Goal: Information Seeking & Learning: Learn about a topic

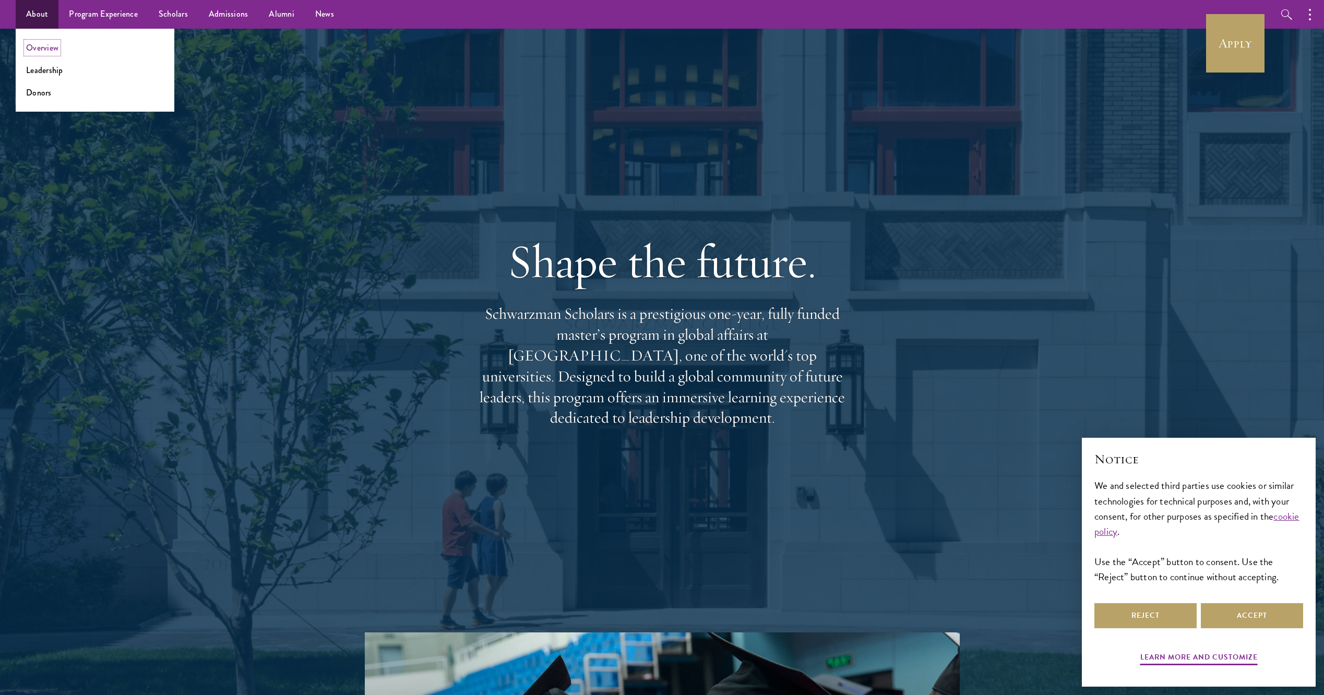
click at [45, 49] on link "Overview" at bounding box center [42, 48] width 32 height 12
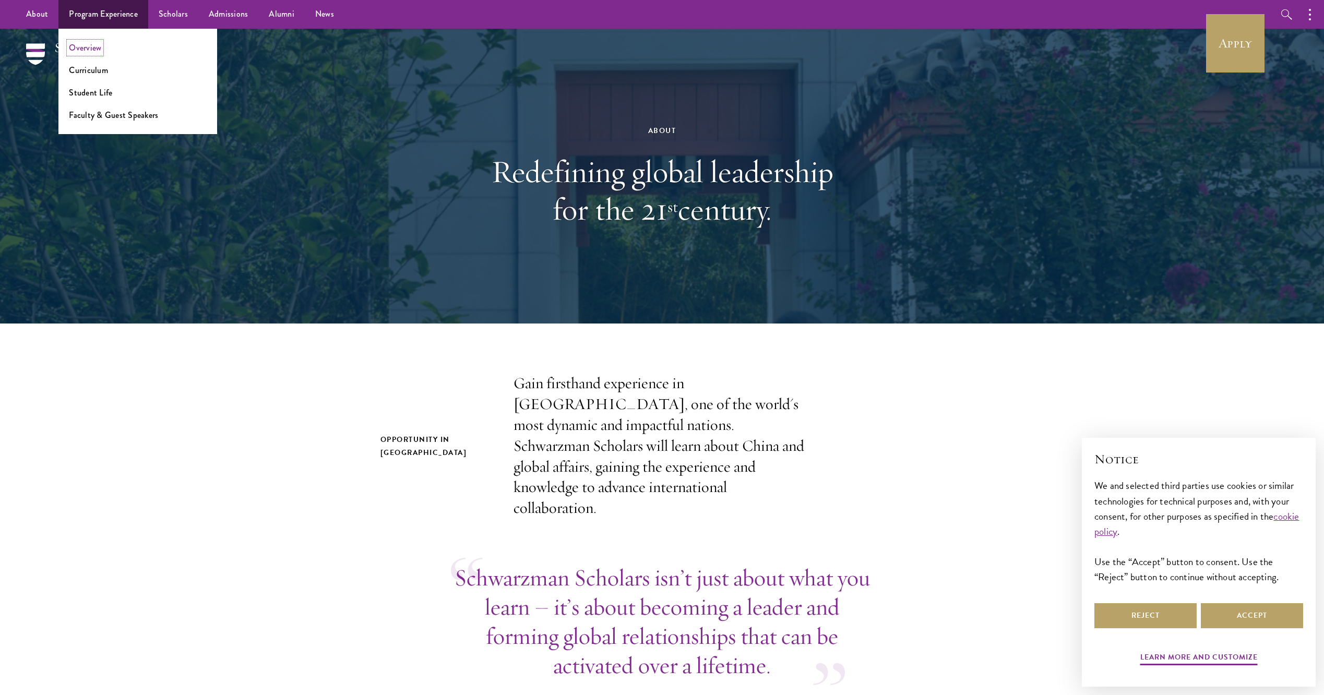
click at [91, 48] on link "Overview" at bounding box center [85, 48] width 32 height 12
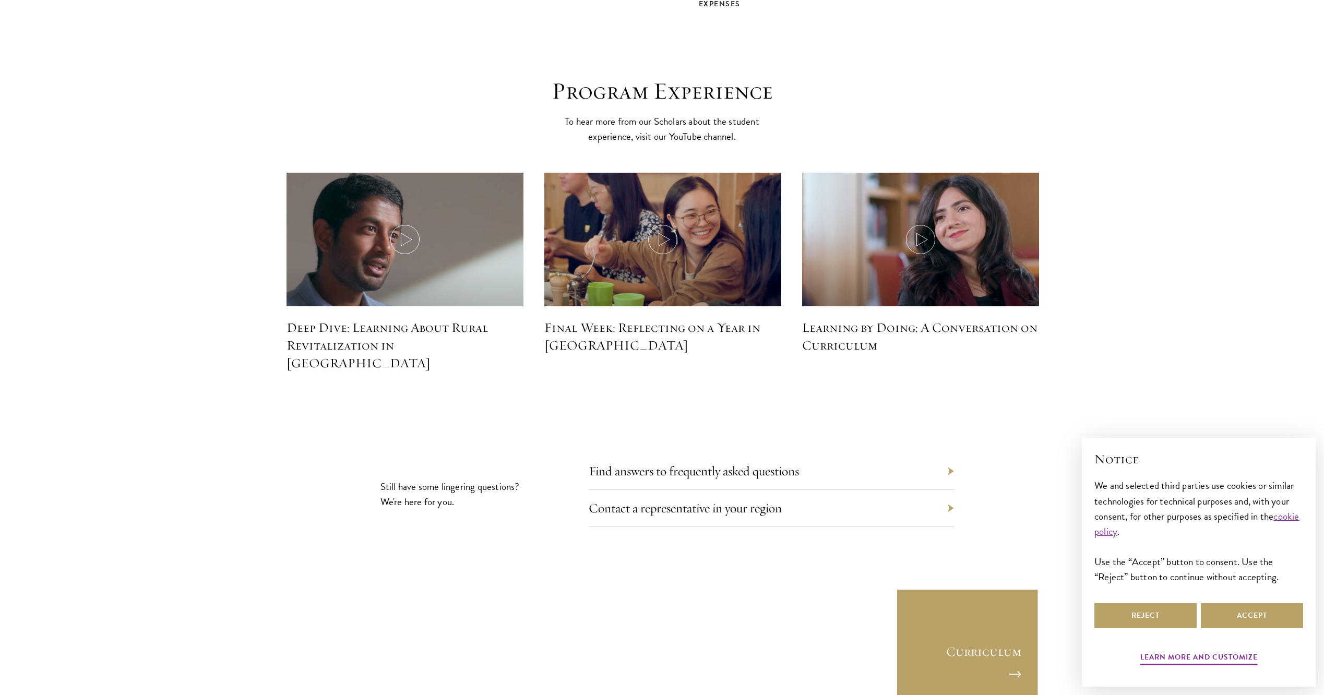
scroll to position [4592, 0]
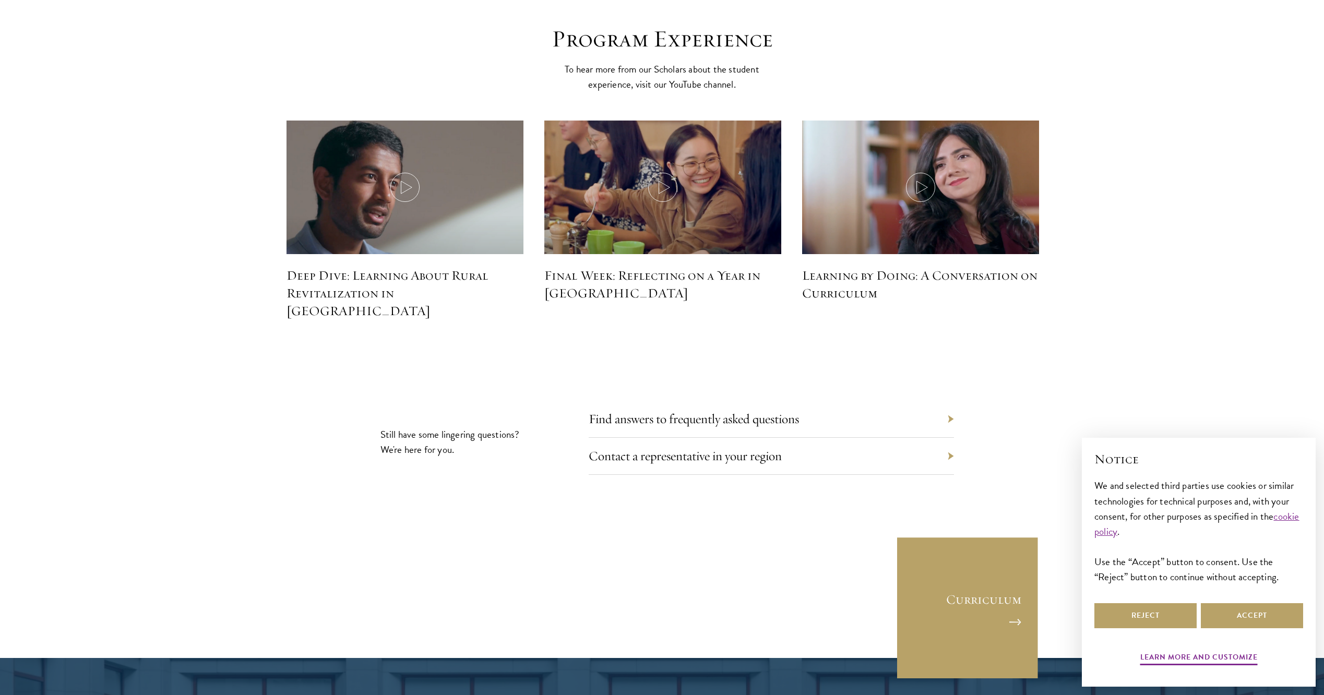
click at [950, 401] on div "Find answers to frequently asked questions" at bounding box center [771, 419] width 365 height 37
click at [948, 401] on div "Find answers to frequently asked questions" at bounding box center [771, 419] width 365 height 37
click at [649, 411] on link "Find answers to frequently asked questions" at bounding box center [701, 419] width 210 height 16
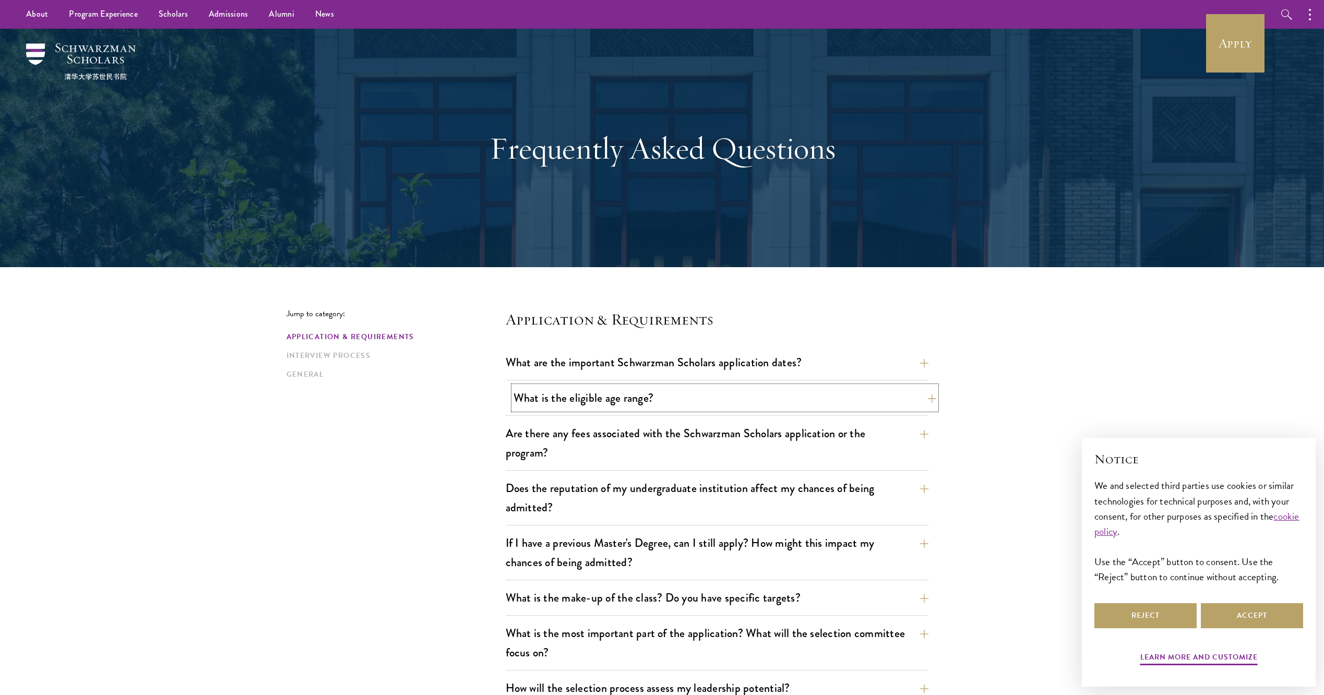
click at [930, 400] on button "What is the eligible age range?" at bounding box center [724, 397] width 423 height 23
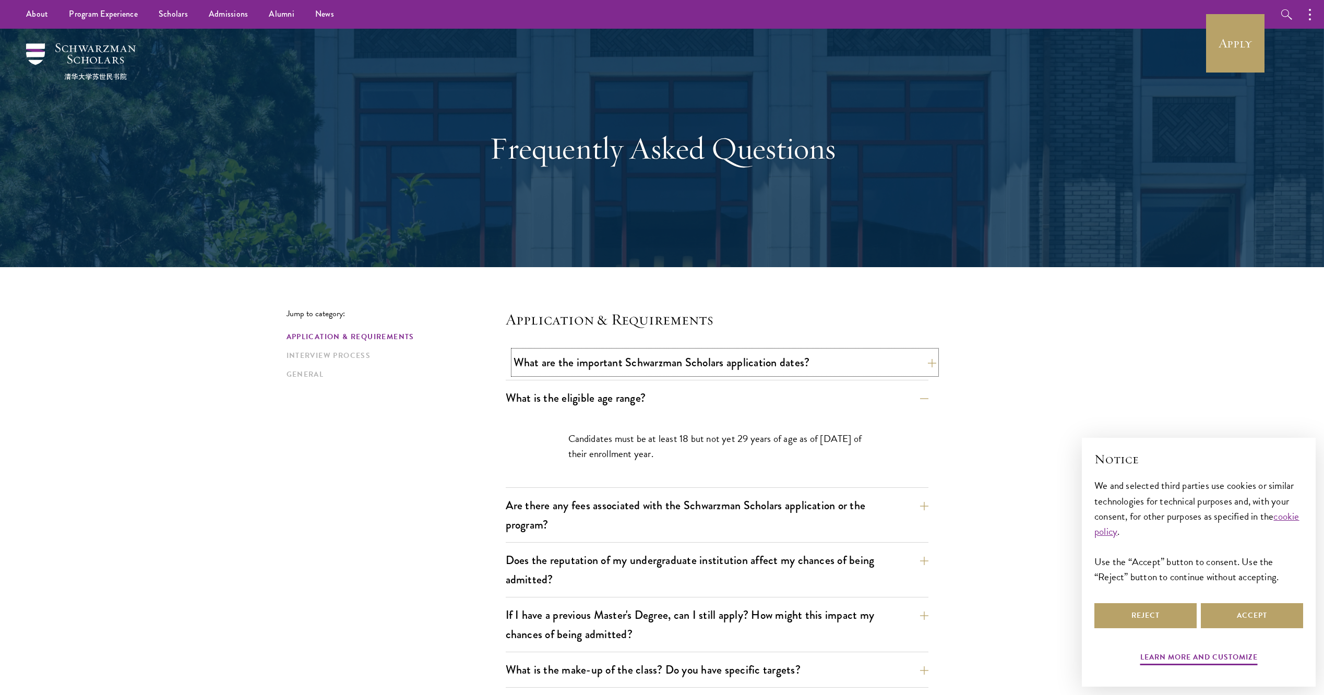
click at [922, 367] on button "What are the important Schwarzman Scholars application dates?" at bounding box center [724, 362] width 423 height 23
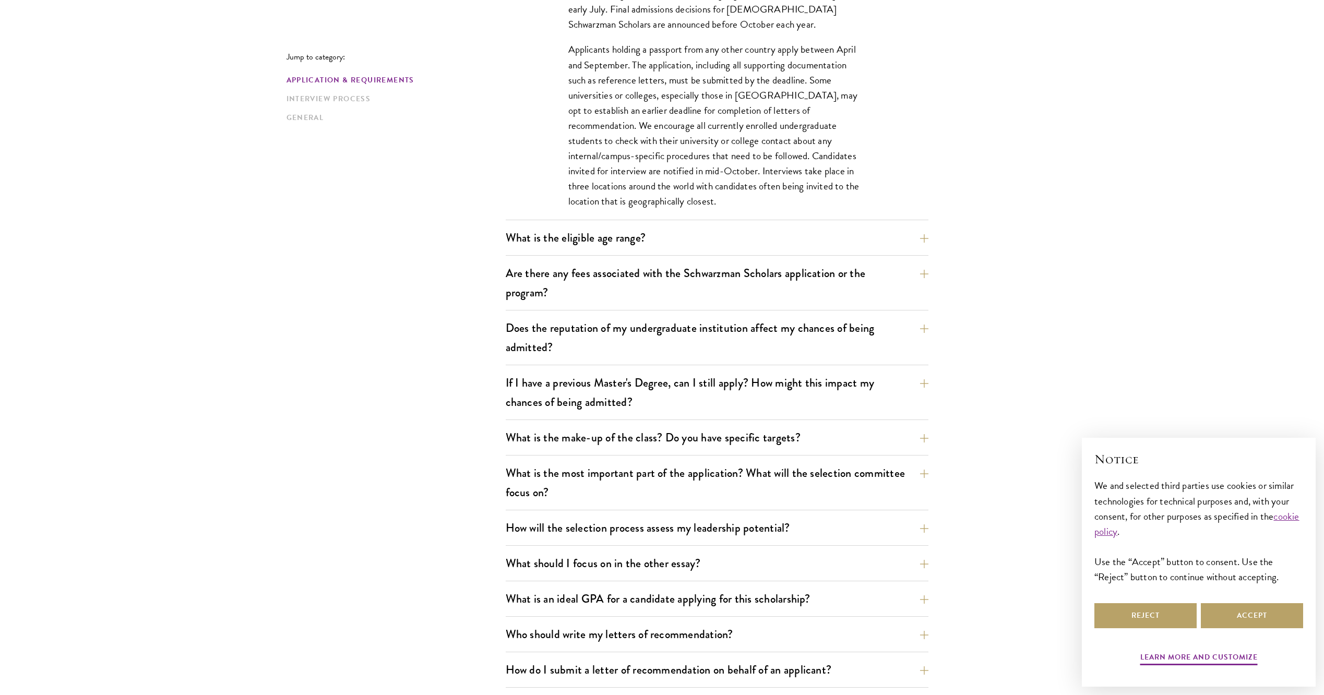
scroll to position [522, 0]
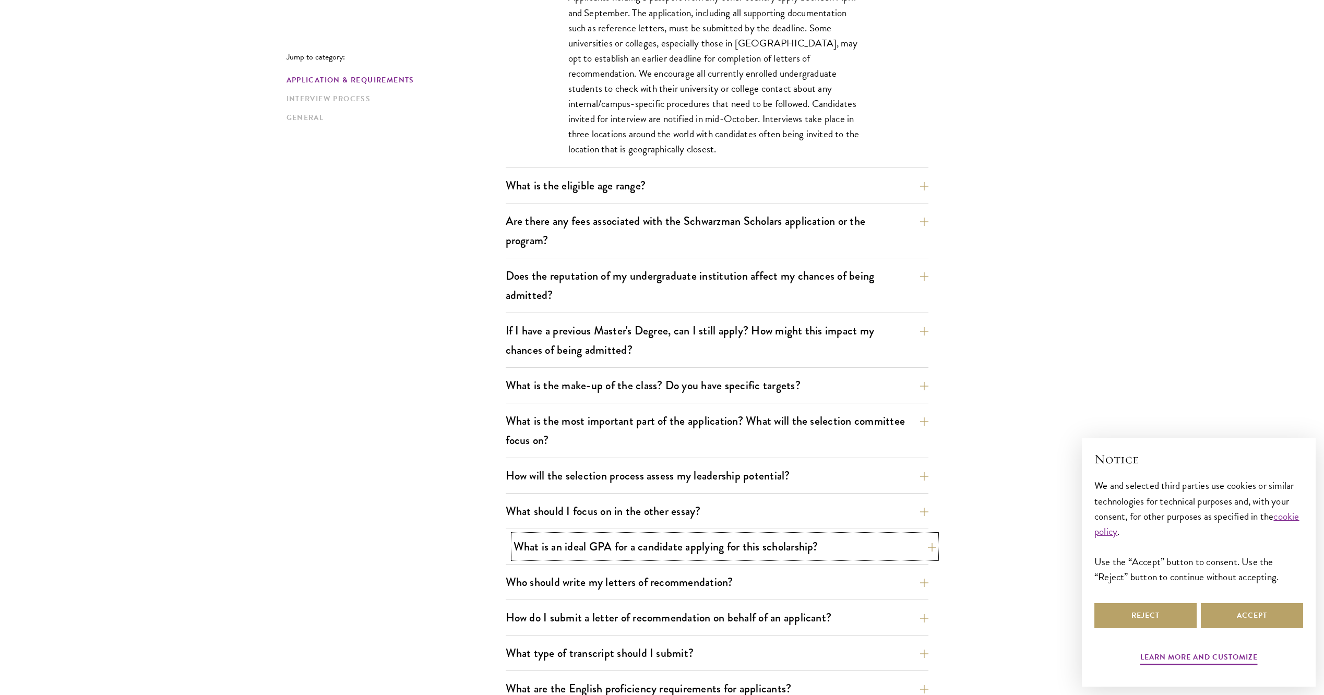
click at [926, 548] on button "What is an ideal GPA for a candidate applying for this scholarship?" at bounding box center [724, 546] width 423 height 23
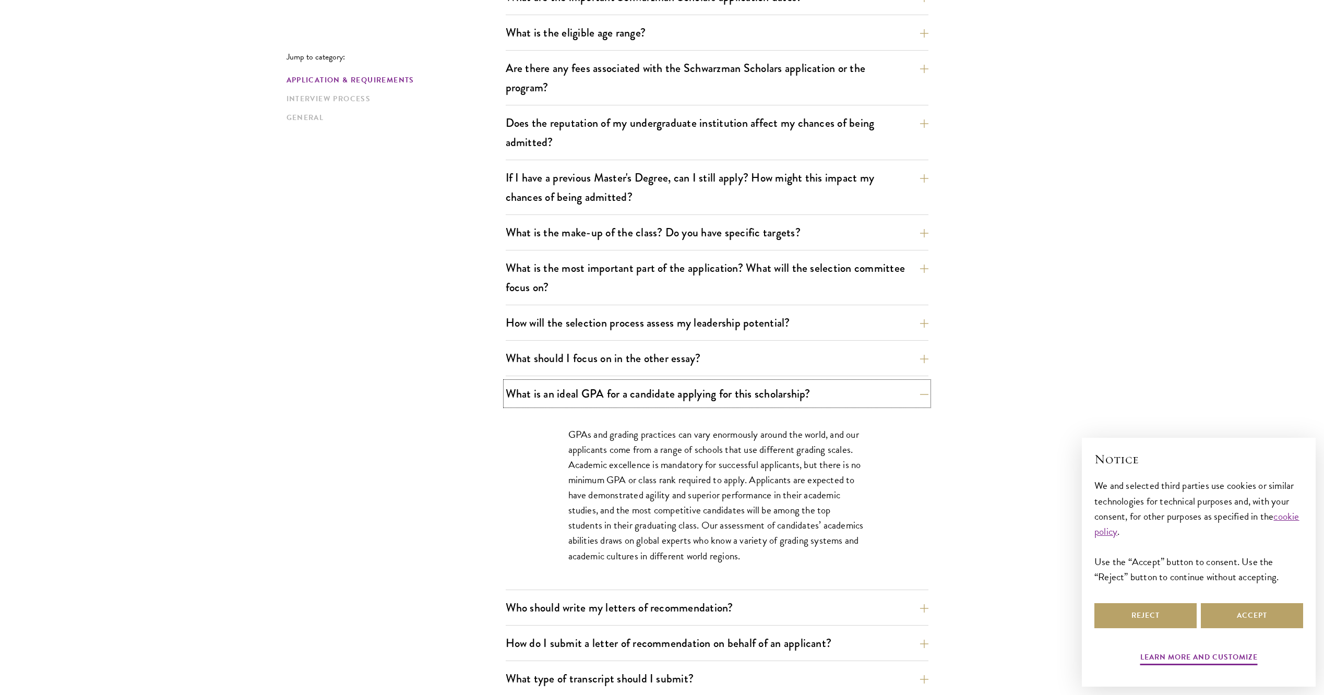
scroll to position [0, 0]
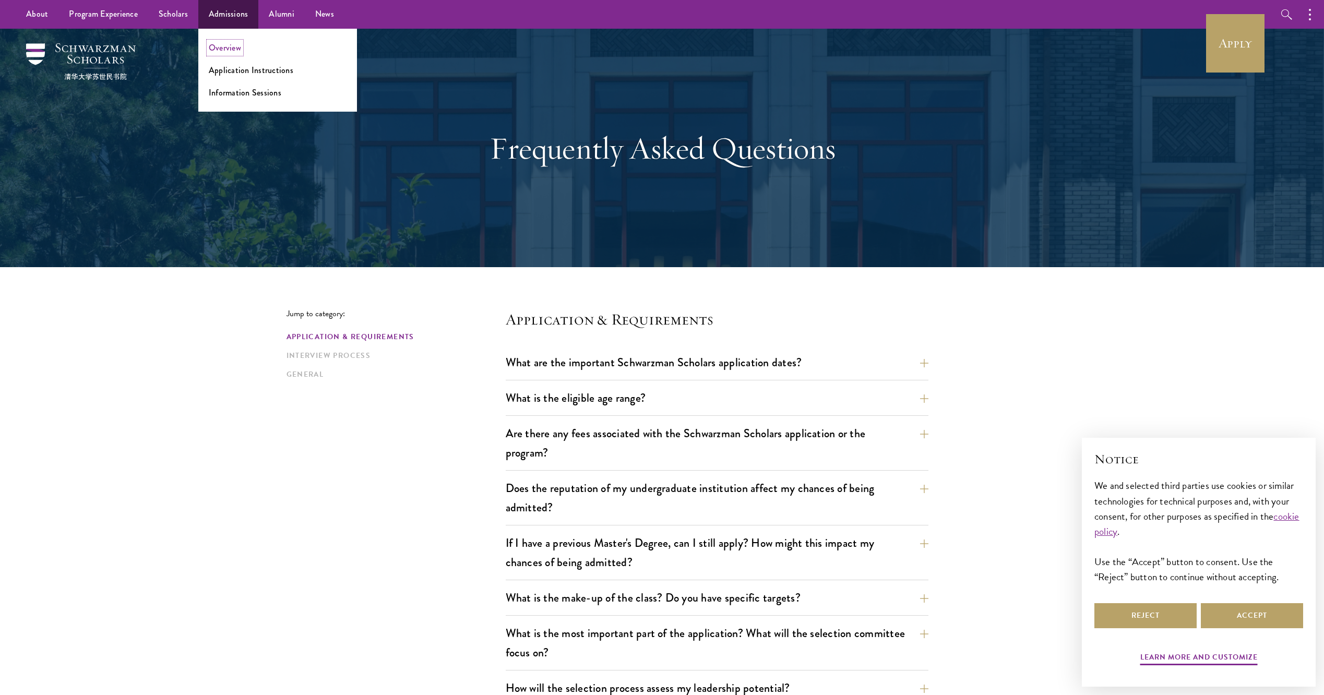
click at [219, 49] on link "Overview" at bounding box center [225, 48] width 32 height 12
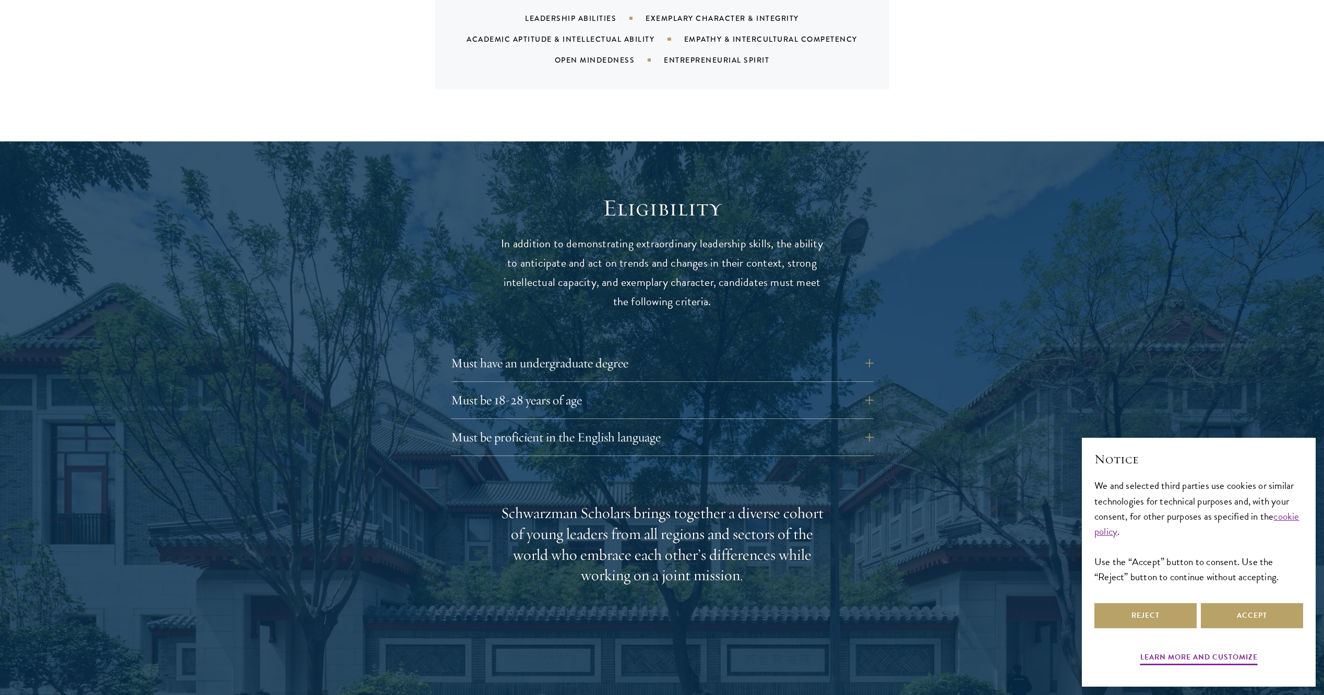
scroll to position [1252, 0]
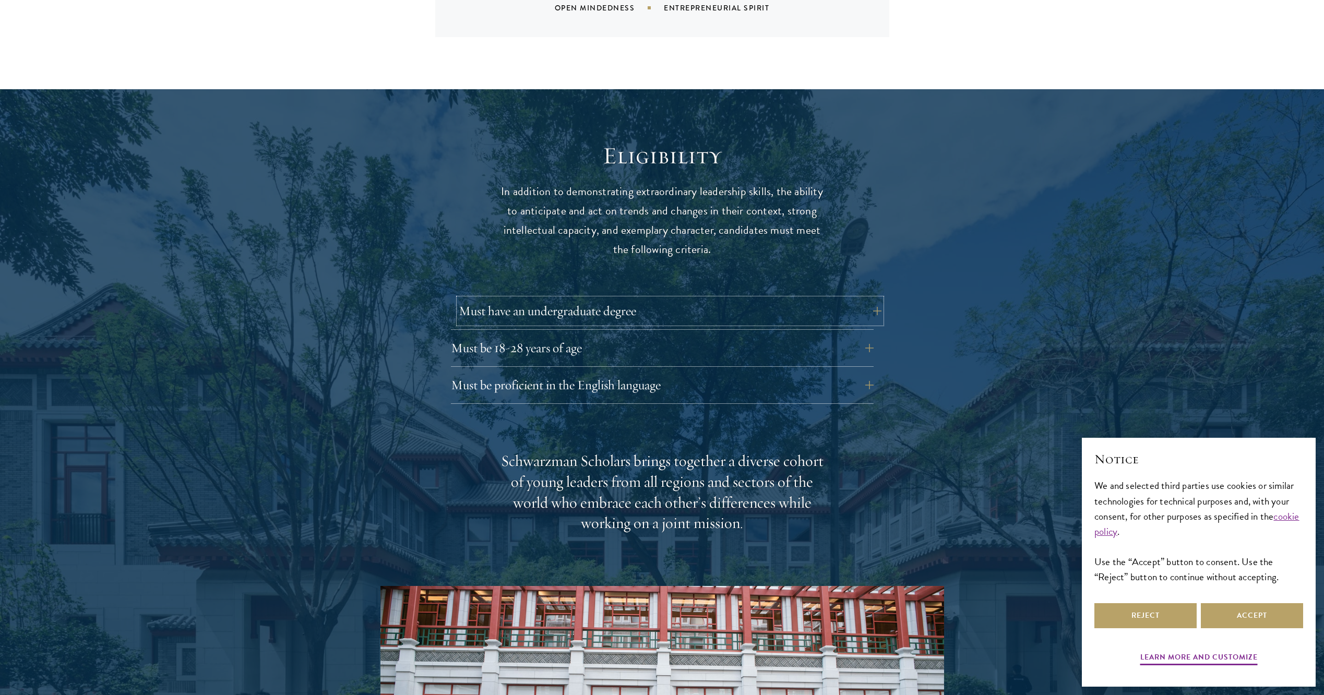
click at [867, 313] on button "Must have an undergraduate degree" at bounding box center [670, 310] width 423 height 25
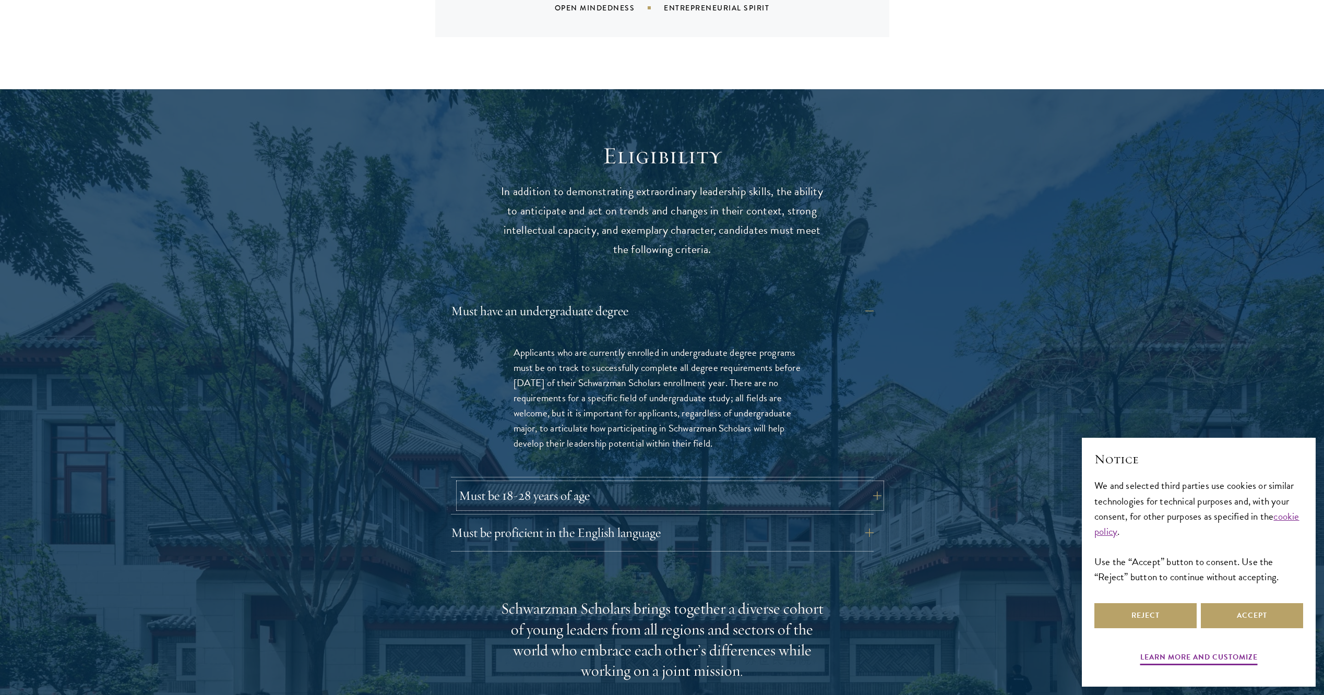
click at [876, 497] on button "Must be 18-28 years of age" at bounding box center [670, 495] width 423 height 25
